Goal: Task Accomplishment & Management: Manage account settings

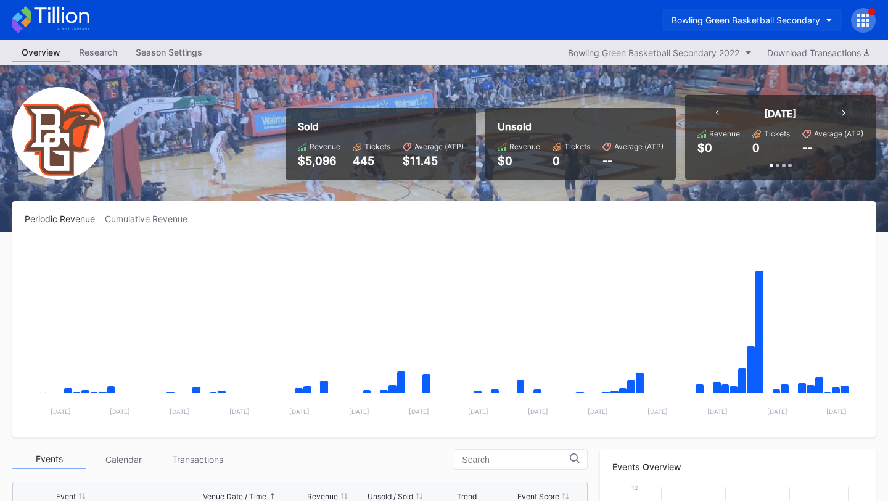
click at [722, 20] on div "Bowling Green Basketball Secondary" at bounding box center [745, 20] width 149 height 10
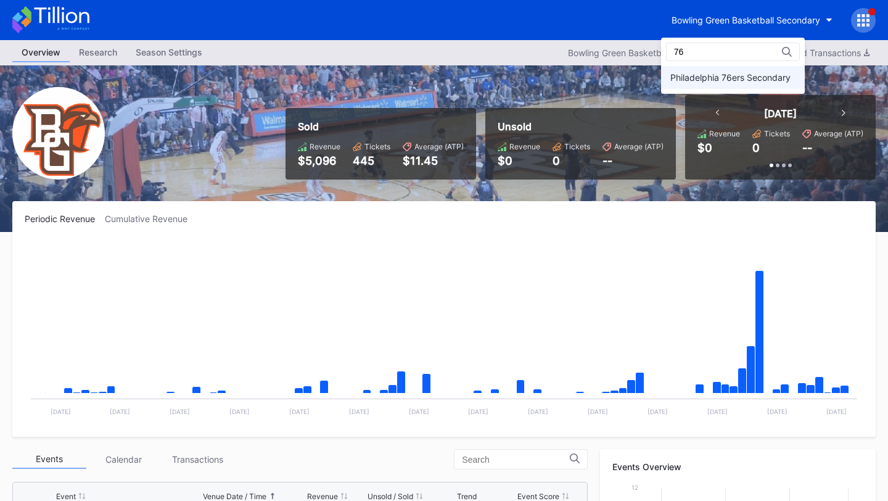
type input "76"
click at [698, 76] on div "Philadelphia 76ers Secondary" at bounding box center [730, 77] width 120 height 10
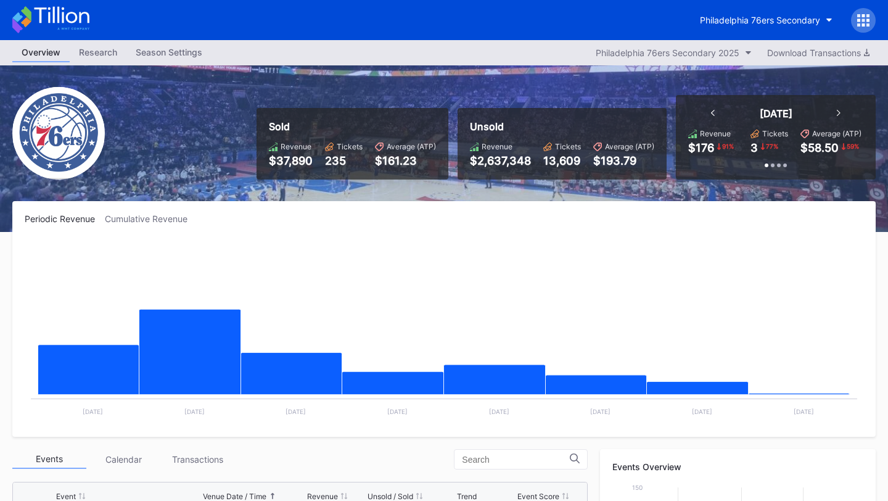
click at [872, 12] on div at bounding box center [863, 20] width 25 height 25
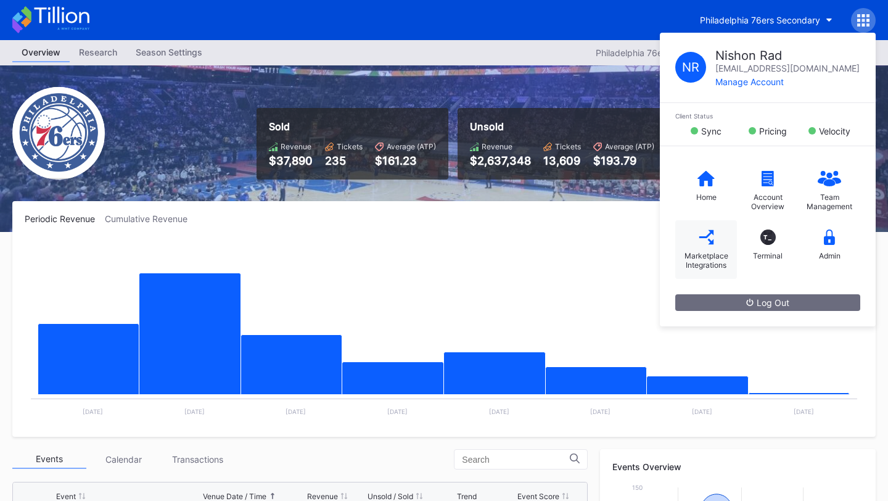
click at [711, 255] on div "Marketplace Integrations" at bounding box center [705, 260] width 49 height 18
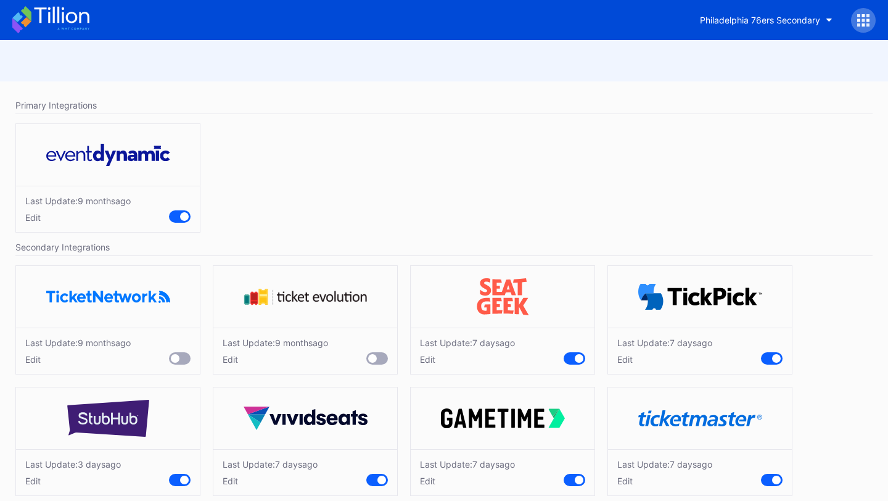
scroll to position [17, 0]
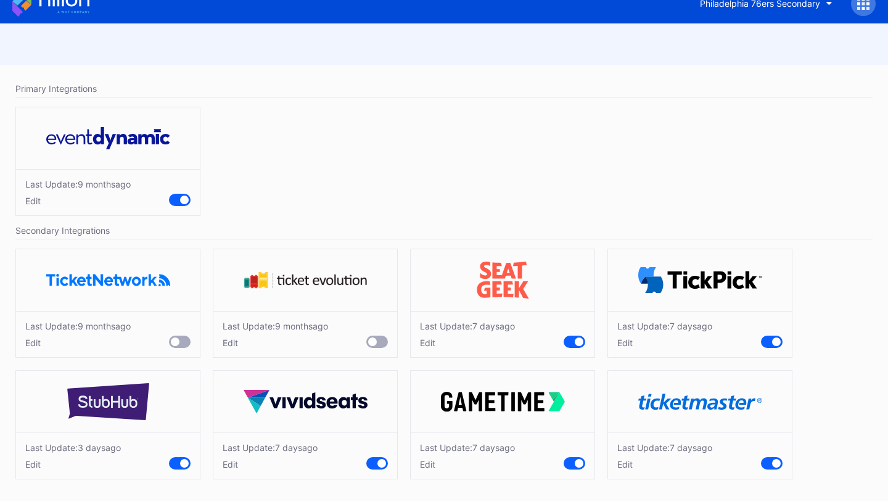
click at [623, 466] on div "Edit" at bounding box center [664, 464] width 95 height 10
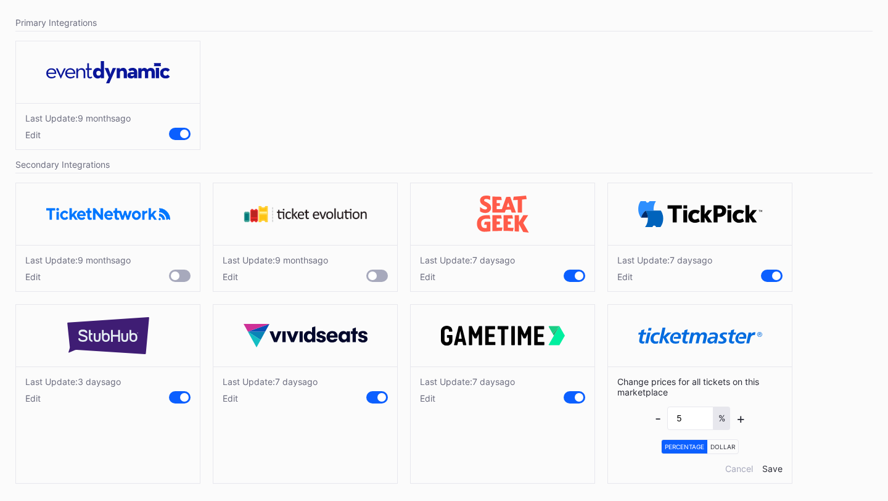
scroll to position [87, 0]
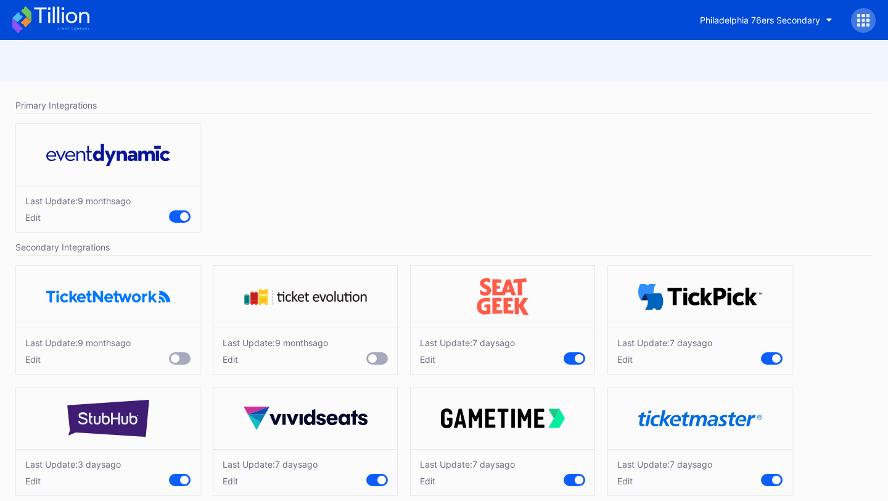
scroll to position [17, 0]
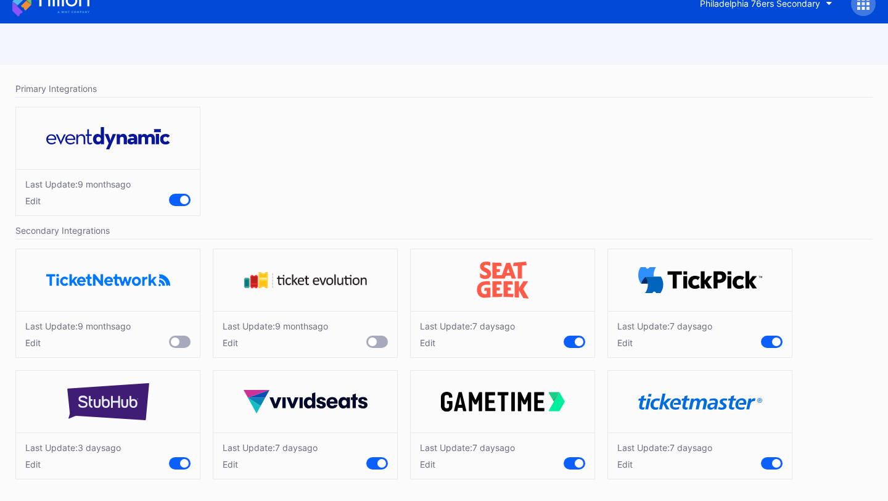
click at [626, 462] on div "Edit" at bounding box center [664, 464] width 95 height 10
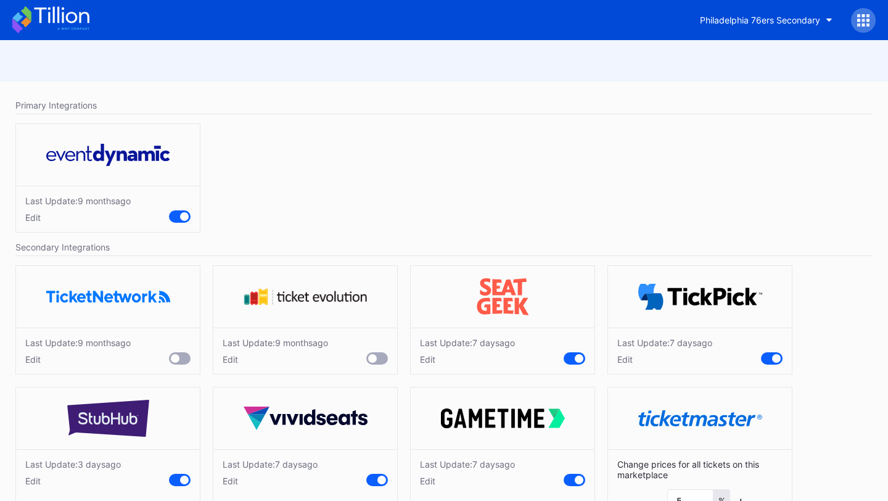
scroll to position [87, 0]
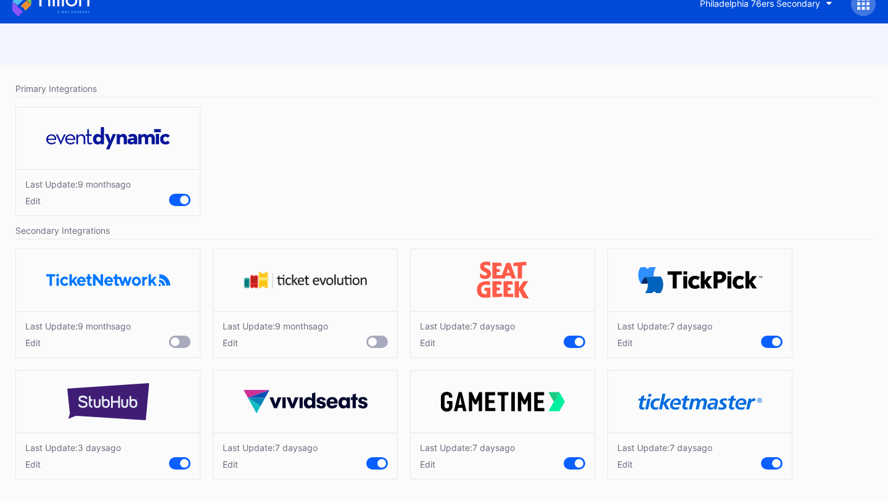
click at [625, 464] on div "Edit" at bounding box center [664, 464] width 95 height 10
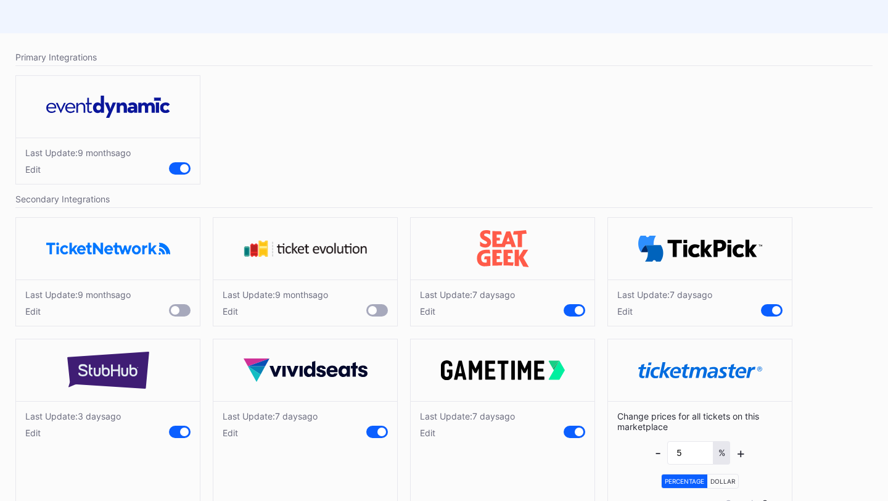
scroll to position [87, 0]
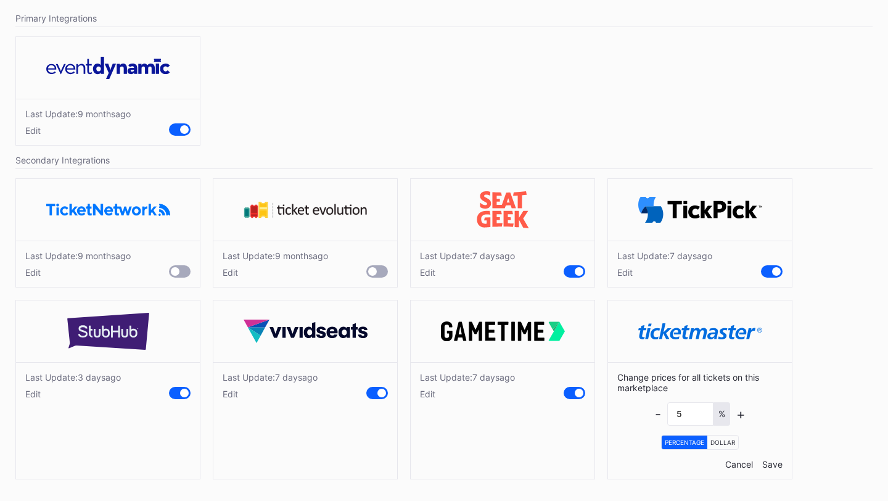
click at [734, 468] on div "Cancel" at bounding box center [739, 464] width 28 height 10
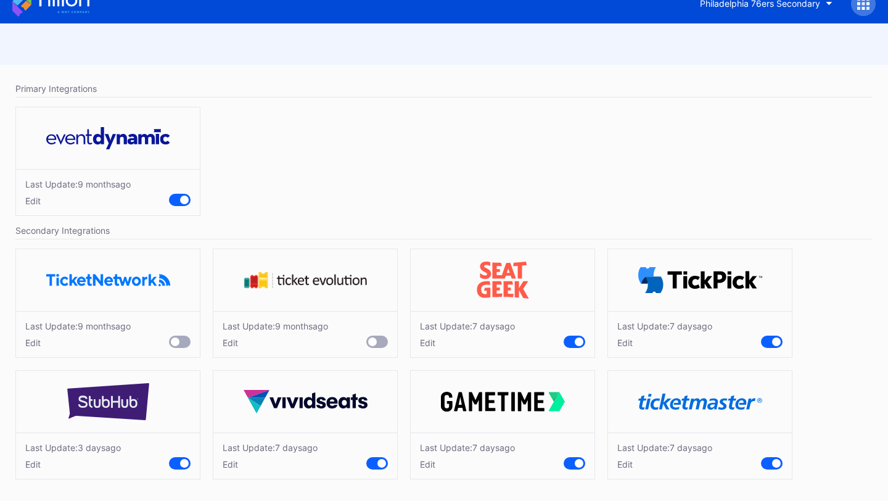
scroll to position [0, 0]
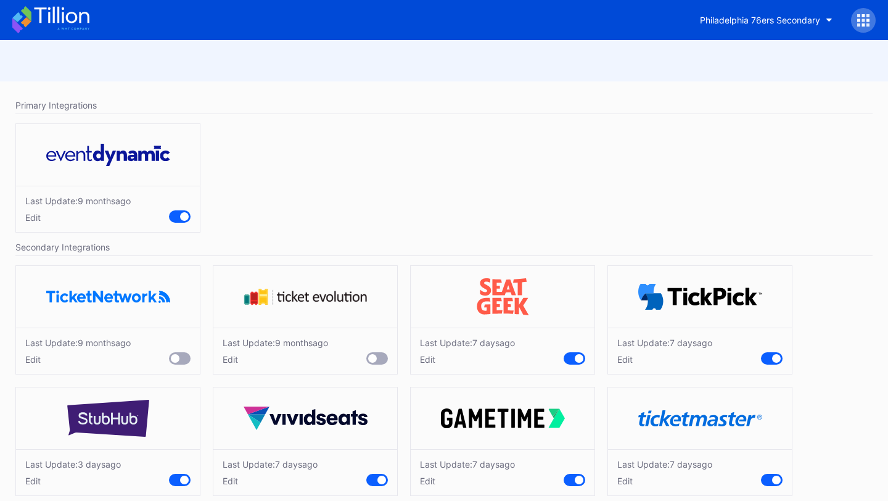
click at [23, 11] on icon at bounding box center [26, 13] width 10 height 15
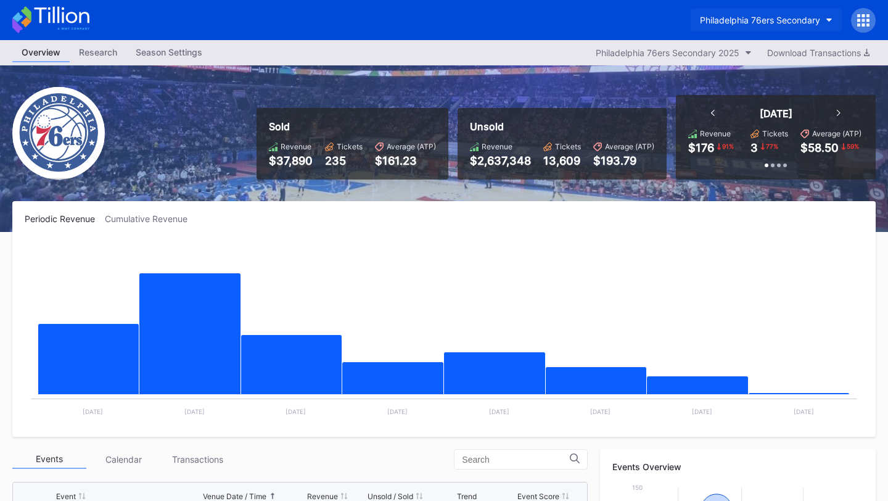
click at [810, 21] on div "Philadelphia 76ers Secondary" at bounding box center [760, 20] width 120 height 10
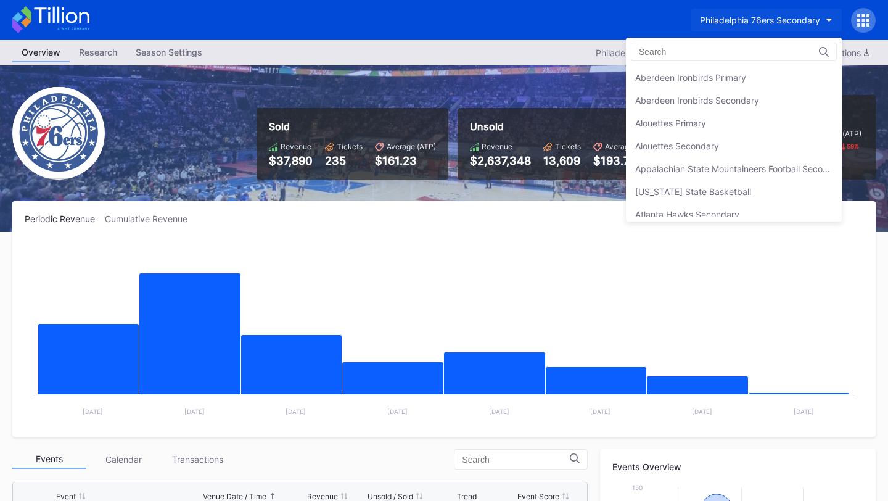
scroll to position [2691, 0]
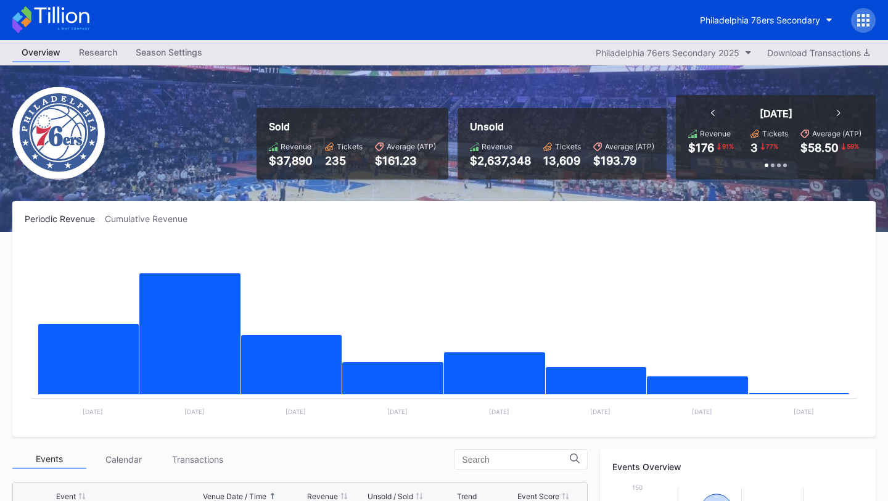
click at [866, 22] on icon at bounding box center [863, 20] width 12 height 12
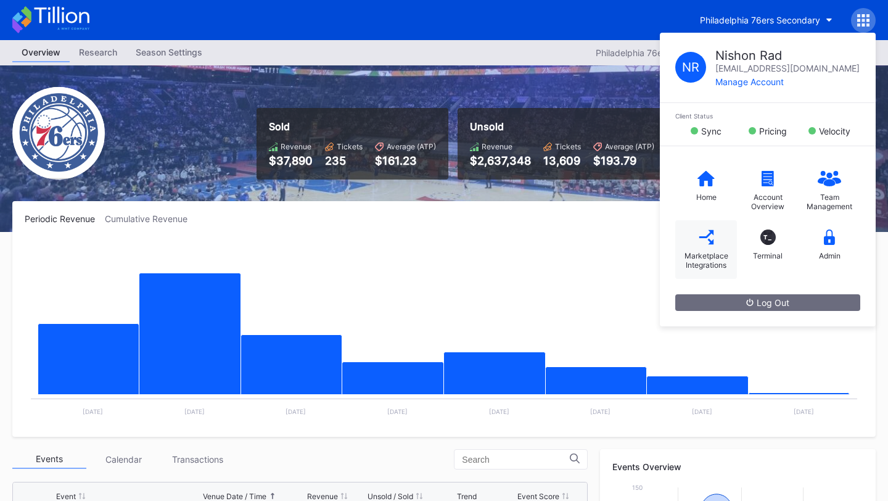
click at [696, 256] on div "Marketplace Integrations" at bounding box center [705, 260] width 49 height 18
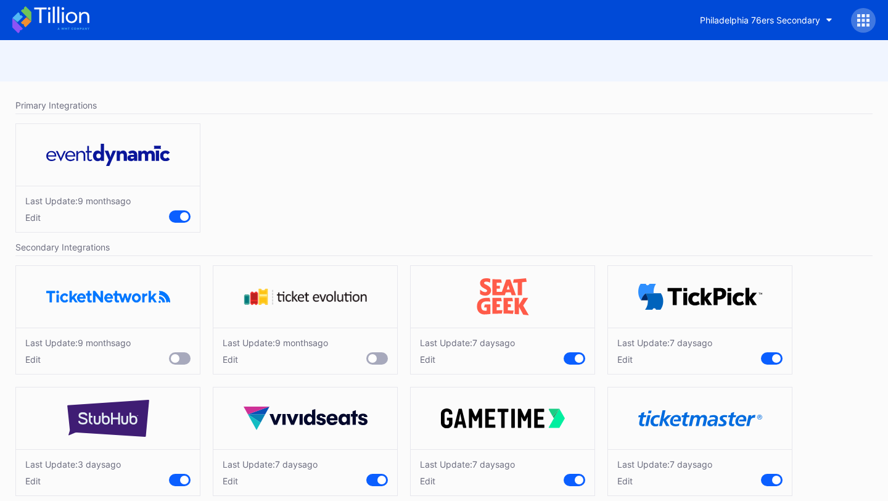
scroll to position [17, 0]
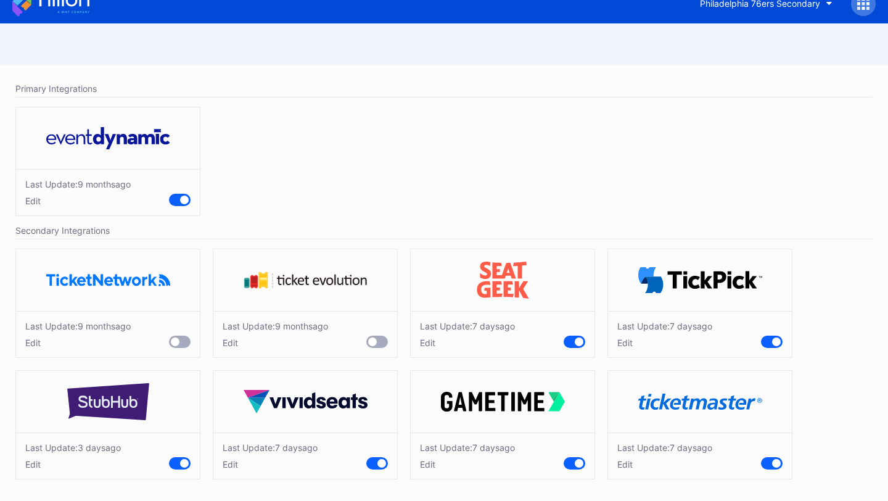
click at [626, 462] on div "Edit" at bounding box center [664, 464] width 95 height 10
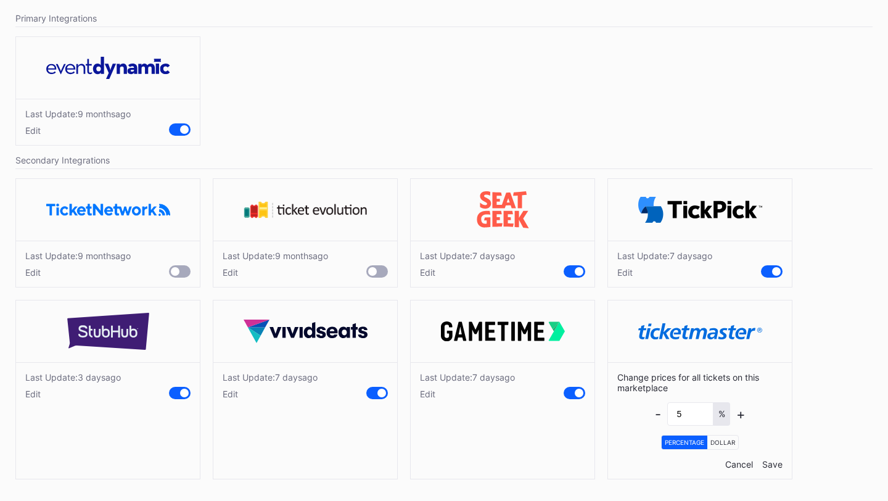
click at [745, 464] on div "Cancel" at bounding box center [739, 464] width 28 height 10
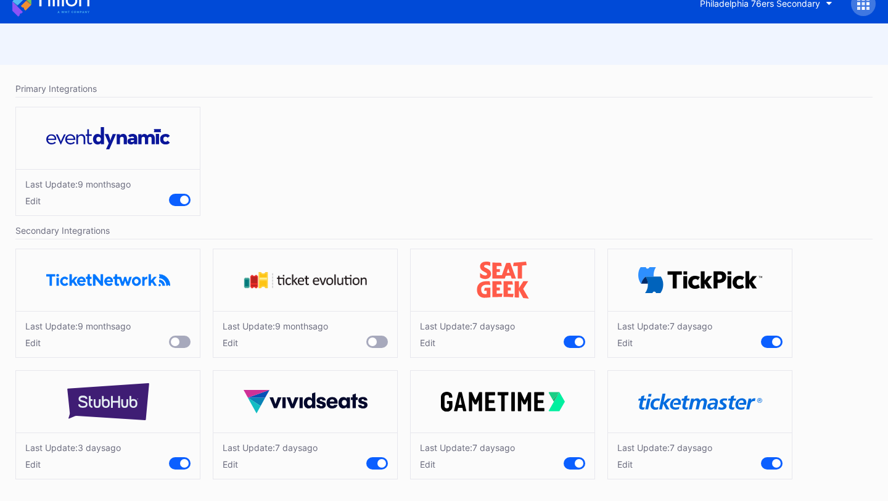
scroll to position [0, 0]
